Goal: Check status

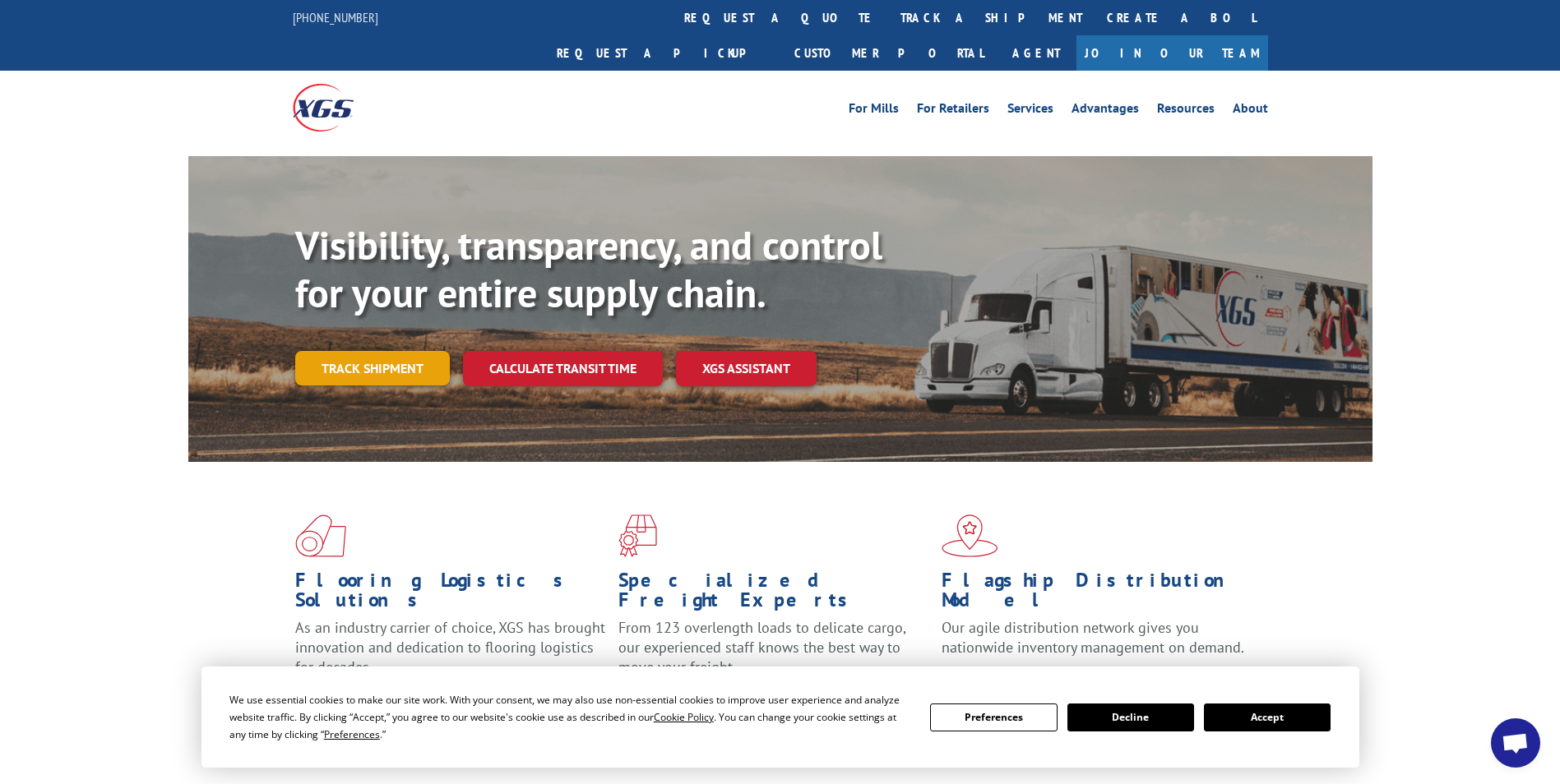
click at [384, 351] on link "Track shipment" at bounding box center [373, 368] width 154 height 35
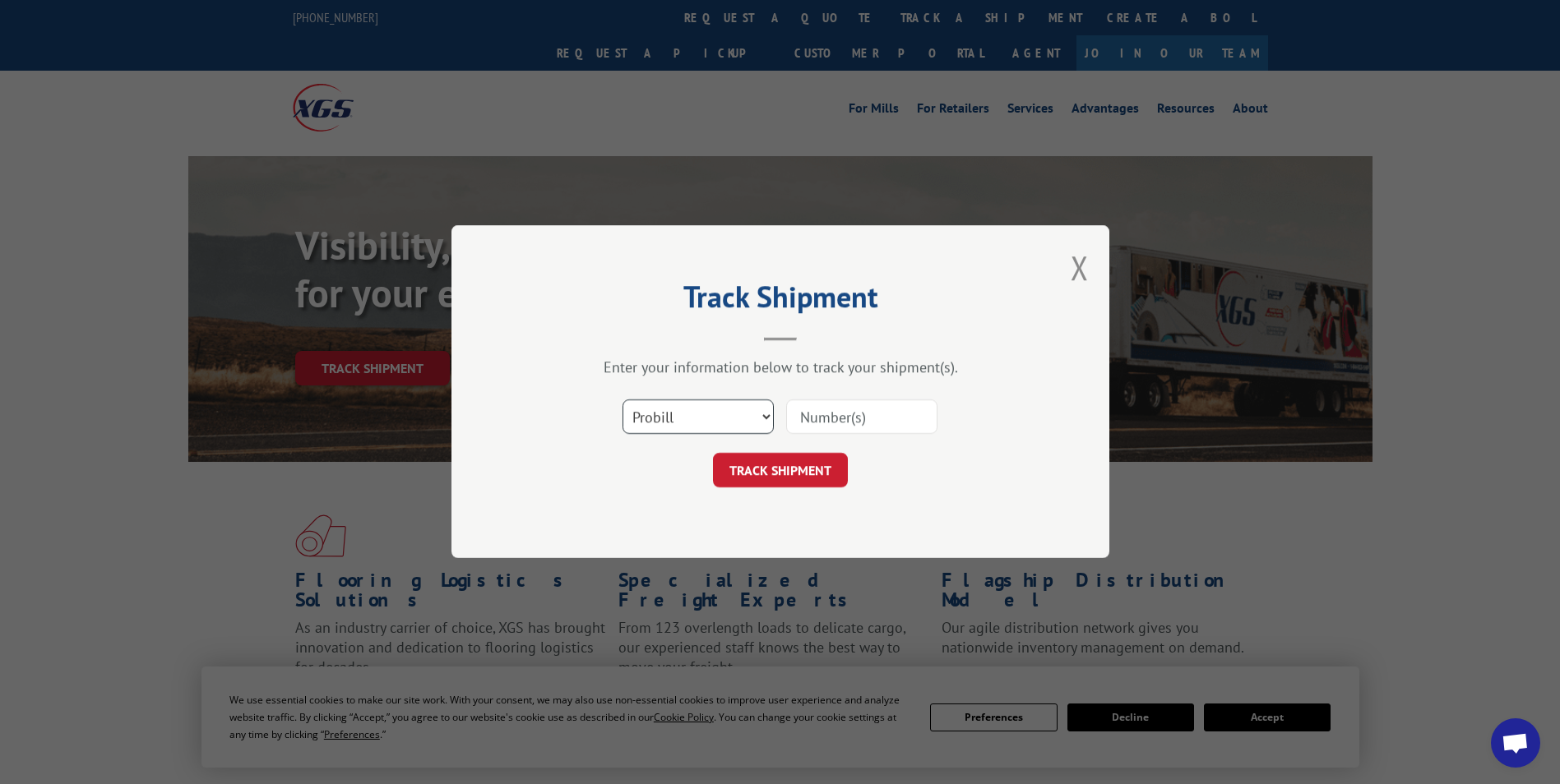
click at [755, 413] on select "Select category... Probill BOL PO" at bounding box center [698, 417] width 151 height 35
select select "bol"
click at [622, 400] on select "Select category... Probill BOL PO" at bounding box center [698, 417] width 151 height 35
click at [820, 412] on input at bounding box center [861, 417] width 151 height 35
paste input "6200037363"
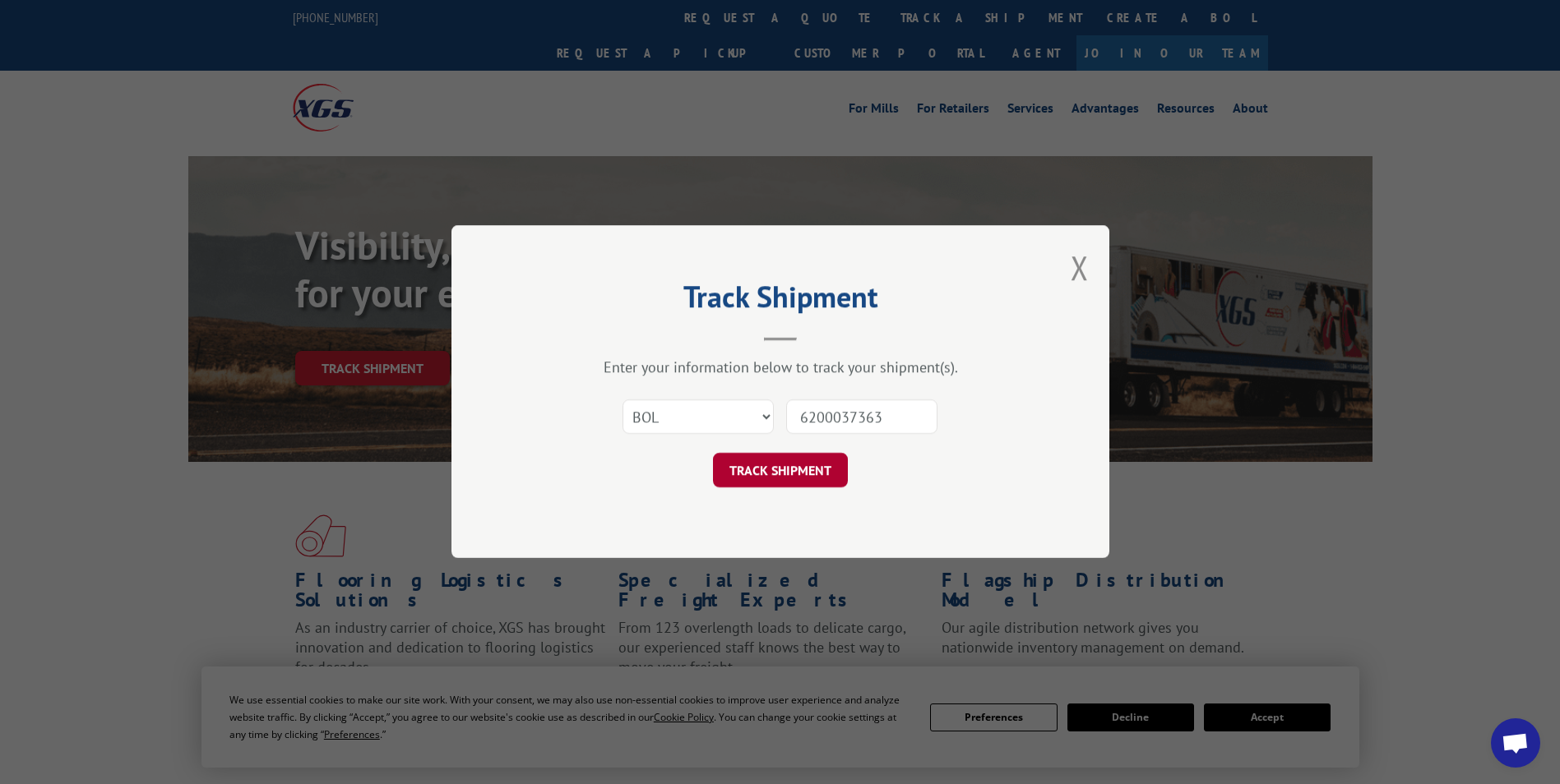
type input "6200037363"
click at [760, 477] on button "TRACK SHIPMENT" at bounding box center [780, 471] width 135 height 35
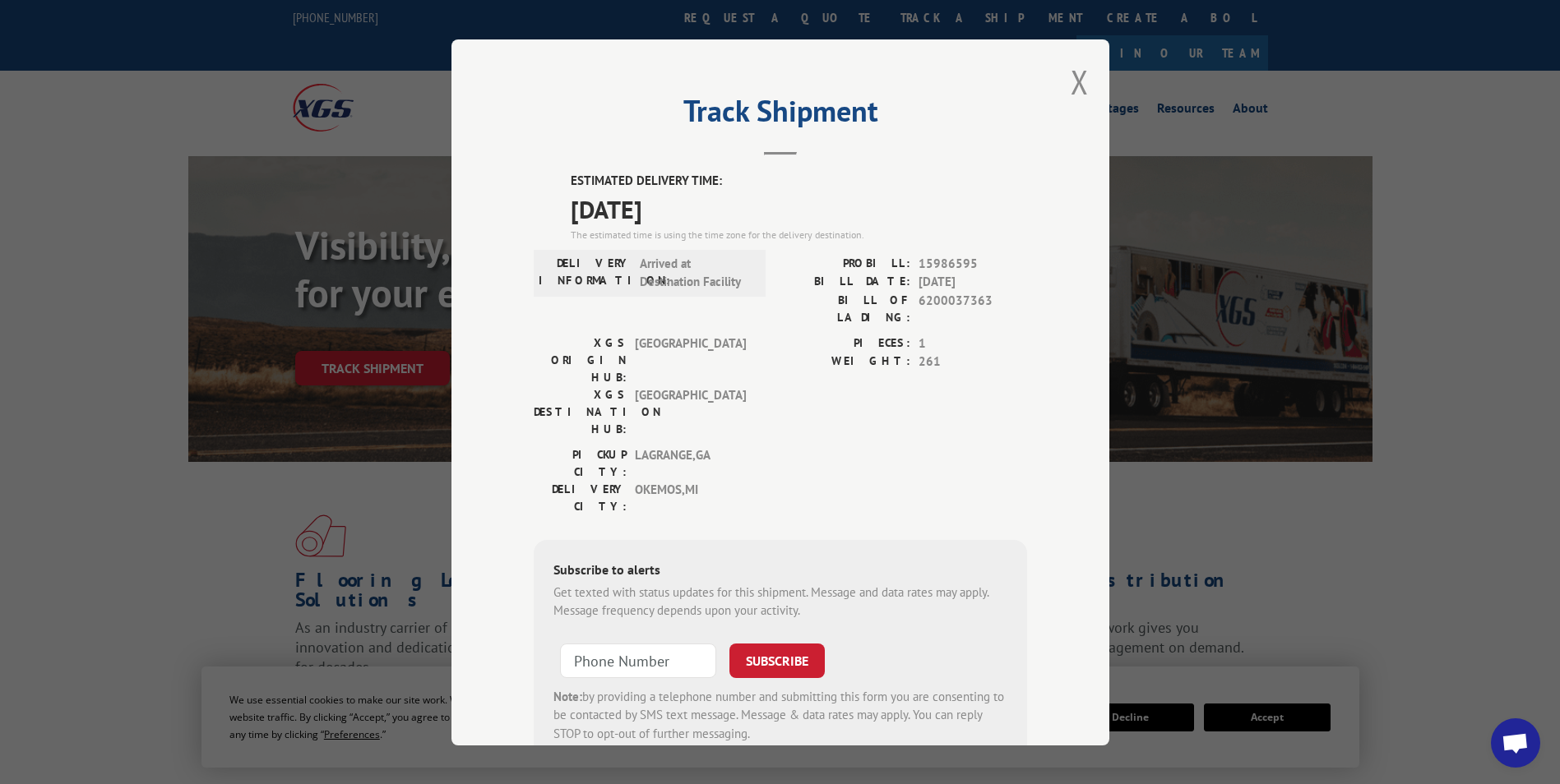
drag, startPoint x: 1529, startPoint y: 104, endPoint x: 1520, endPoint y: 96, distance: 12.0
click at [1529, 104] on div "Track Shipment ESTIMATED DELIVERY TIME: [DATE] The estimated time is using the …" at bounding box center [780, 392] width 1560 height 784
